Goal: Complete application form

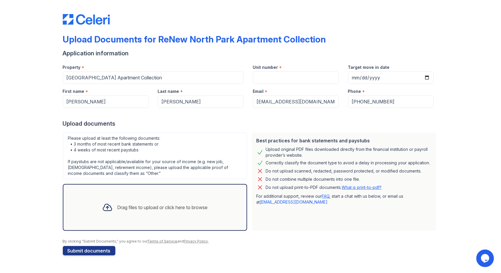
click at [164, 208] on div "Drag files to upload or click here to browse" at bounding box center [162, 207] width 90 height 7
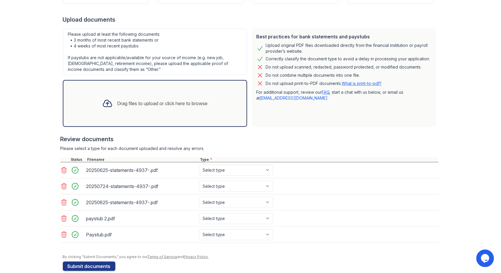
scroll to position [112, 0]
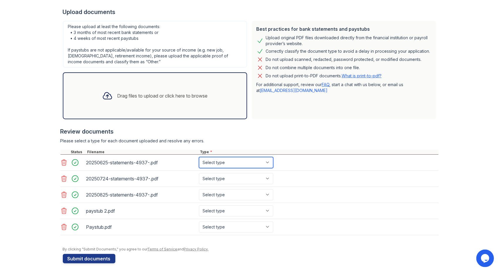
click at [266, 162] on select "Select type Paystub Bank Statement Offer Letter Tax Documents Benefit Award Let…" at bounding box center [236, 162] width 74 height 11
select select "paystub"
click at [199, 157] on select "Select type Paystub Bank Statement Offer Letter Tax Documents Benefit Award Let…" at bounding box center [236, 162] width 74 height 11
click at [266, 177] on select "Select type Paystub Bank Statement Offer Letter Tax Documents Benefit Award Let…" at bounding box center [236, 178] width 74 height 11
select select "paystub"
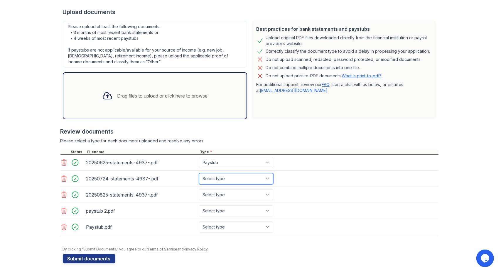
click at [199, 173] on select "Select type Paystub Bank Statement Offer Letter Tax Documents Benefit Award Let…" at bounding box center [236, 178] width 74 height 11
click at [265, 164] on select "Select type Paystub Bank Statement Offer Letter Tax Documents Benefit Award Let…" at bounding box center [236, 162] width 74 height 11
select select "bank_statement"
click at [199, 157] on select "Select type Paystub Bank Statement Offer Letter Tax Documents Benefit Award Let…" at bounding box center [236, 162] width 74 height 11
click at [266, 176] on select "Select type Paystub Bank Statement Offer Letter Tax Documents Benefit Award Let…" at bounding box center [236, 178] width 74 height 11
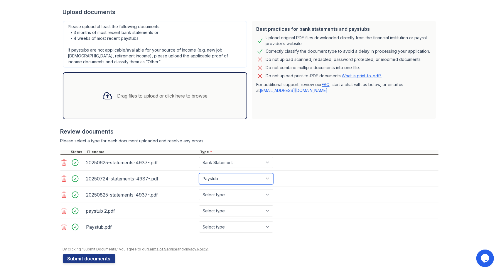
select select "bank_statement"
click at [199, 173] on select "Select type Paystub Bank Statement Offer Letter Tax Documents Benefit Award Let…" at bounding box center [236, 178] width 74 height 11
click at [260, 191] on select "Select type Paystub Bank Statement Offer Letter Tax Documents Benefit Award Let…" at bounding box center [236, 194] width 74 height 11
select select "bank_statement"
click at [199, 189] on select "Select type Paystub Bank Statement Offer Letter Tax Documents Benefit Award Let…" at bounding box center [236, 194] width 74 height 11
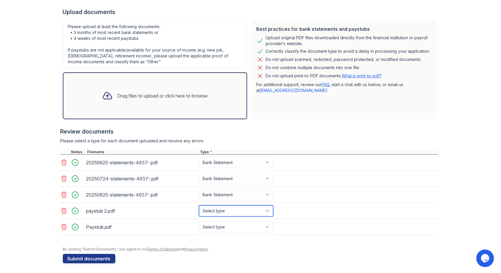
click at [265, 211] on select "Select type Paystub Bank Statement Offer Letter Tax Documents Benefit Award Let…" at bounding box center [236, 211] width 74 height 11
select select "paystub"
click at [199, 206] on select "Select type Paystub Bank Statement Offer Letter Tax Documents Benefit Award Let…" at bounding box center [236, 211] width 74 height 11
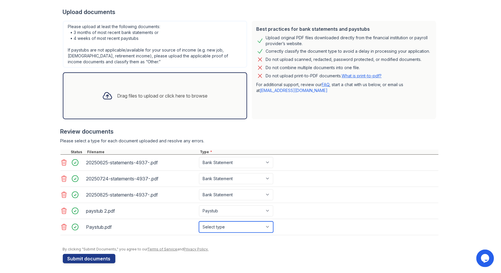
click at [263, 226] on select "Select type Paystub Bank Statement Offer Letter Tax Documents Benefit Award Let…" at bounding box center [236, 227] width 74 height 11
select select "paystub"
click at [199, 222] on select "Select type Paystub Bank Statement Offer Letter Tax Documents Benefit Award Let…" at bounding box center [236, 227] width 74 height 11
click at [306, 230] on div "Paystub.pdf Select type Paystub Bank Statement Offer Letter Tax Documents Benef…" at bounding box center [249, 227] width 378 height 16
click at [92, 256] on button "Submit documents" at bounding box center [89, 258] width 52 height 9
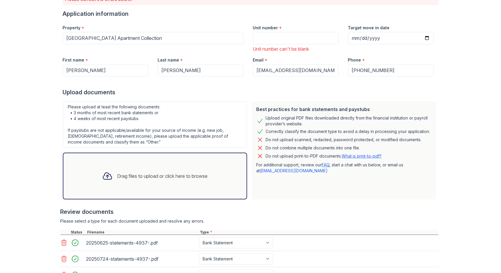
scroll to position [0, 0]
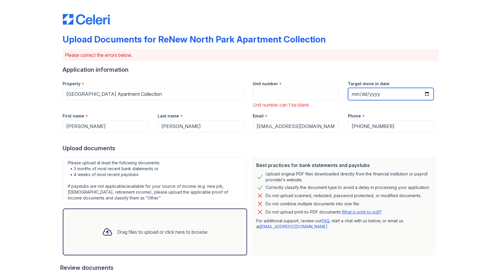
click at [423, 94] on input "Target move in date" at bounding box center [391, 94] width 86 height 12
type input "[DATE]"
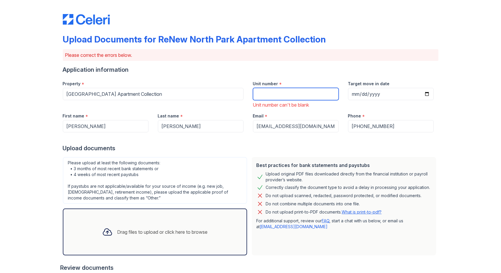
drag, startPoint x: 263, startPoint y: 95, endPoint x: 170, endPoint y: 82, distance: 93.5
click at [263, 95] on input "Unit number" at bounding box center [296, 94] width 86 height 12
type input "133"
click at [284, 153] on form "Application information Property * [GEOGRAPHIC_DATA] Apartment Collection Unit …" at bounding box center [250, 233] width 375 height 334
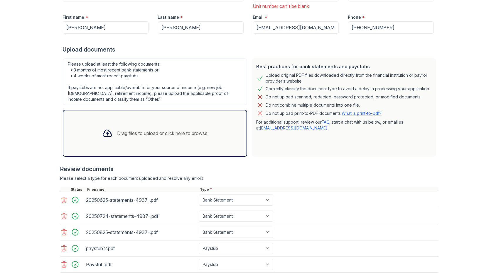
scroll to position [136, 0]
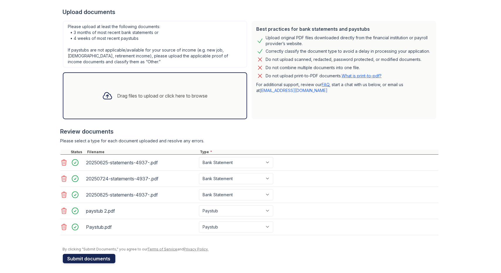
click at [90, 257] on button "Submit documents" at bounding box center [89, 258] width 52 height 9
